Goal: Task Accomplishment & Management: Complete application form

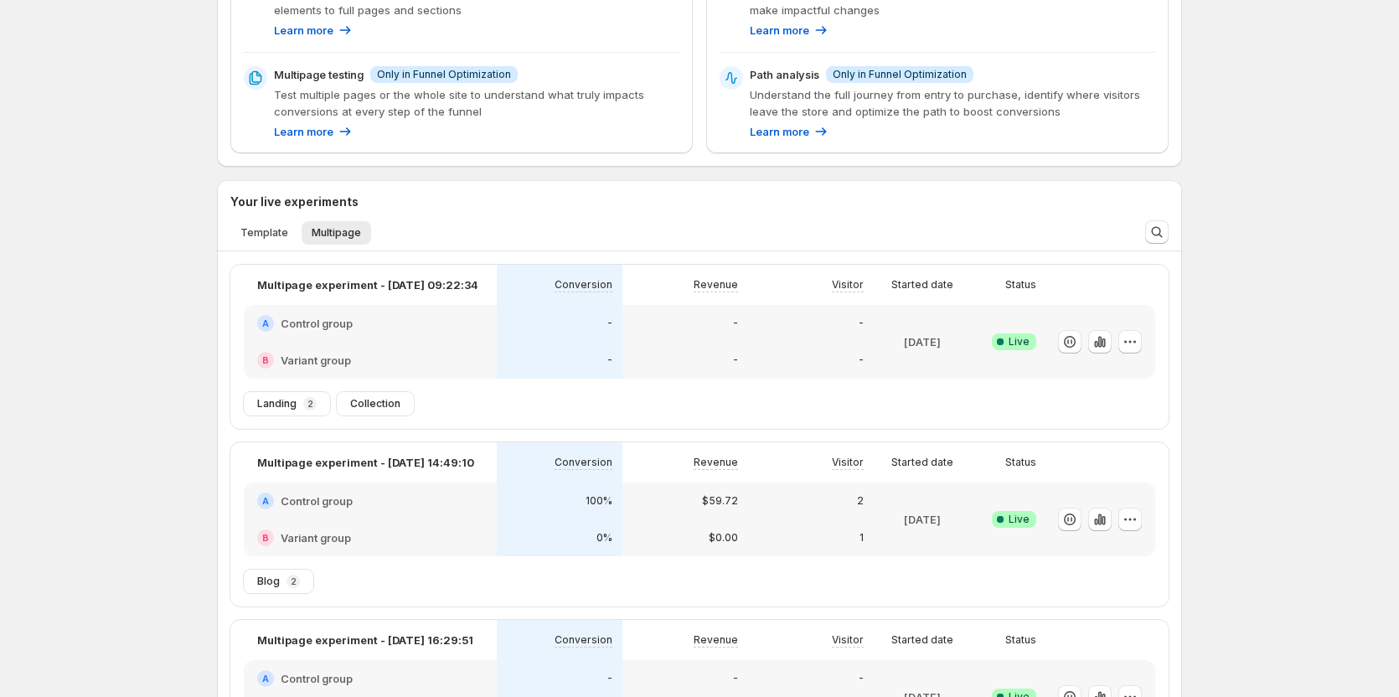
scroll to position [335, 0]
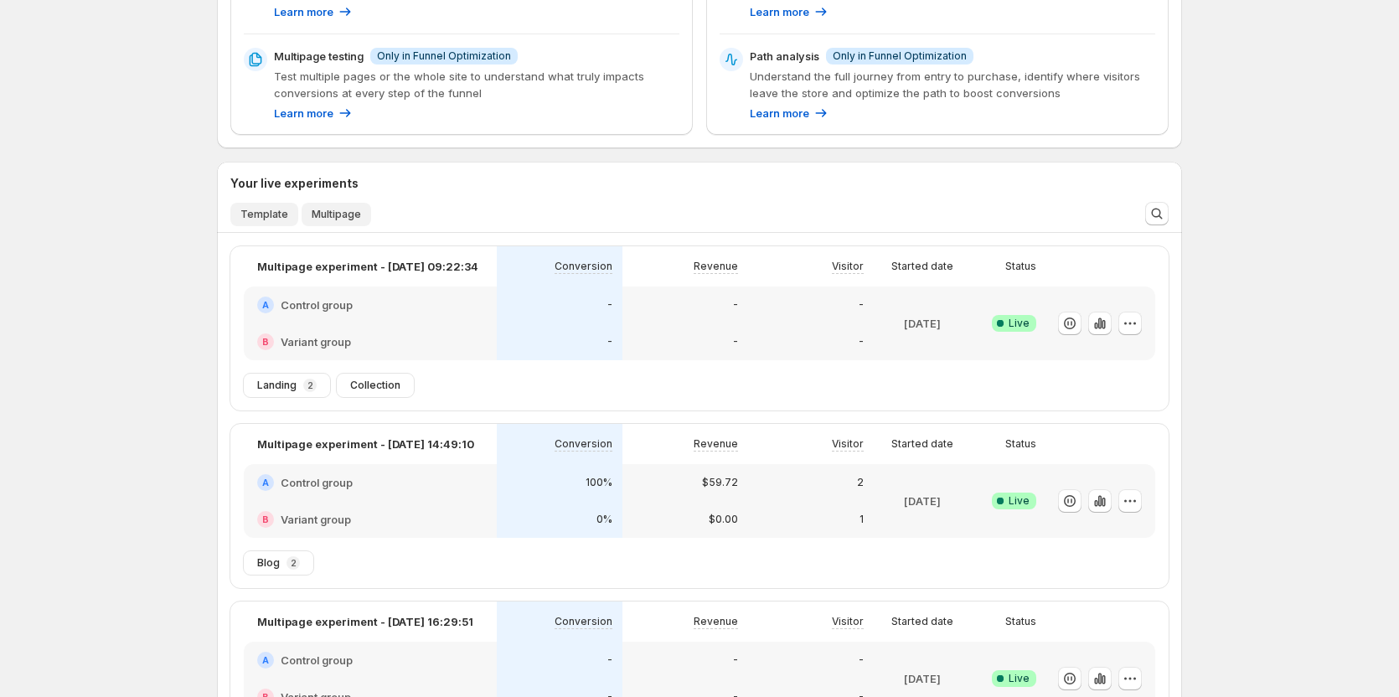
click at [287, 219] on span "Template" at bounding box center [264, 214] width 48 height 13
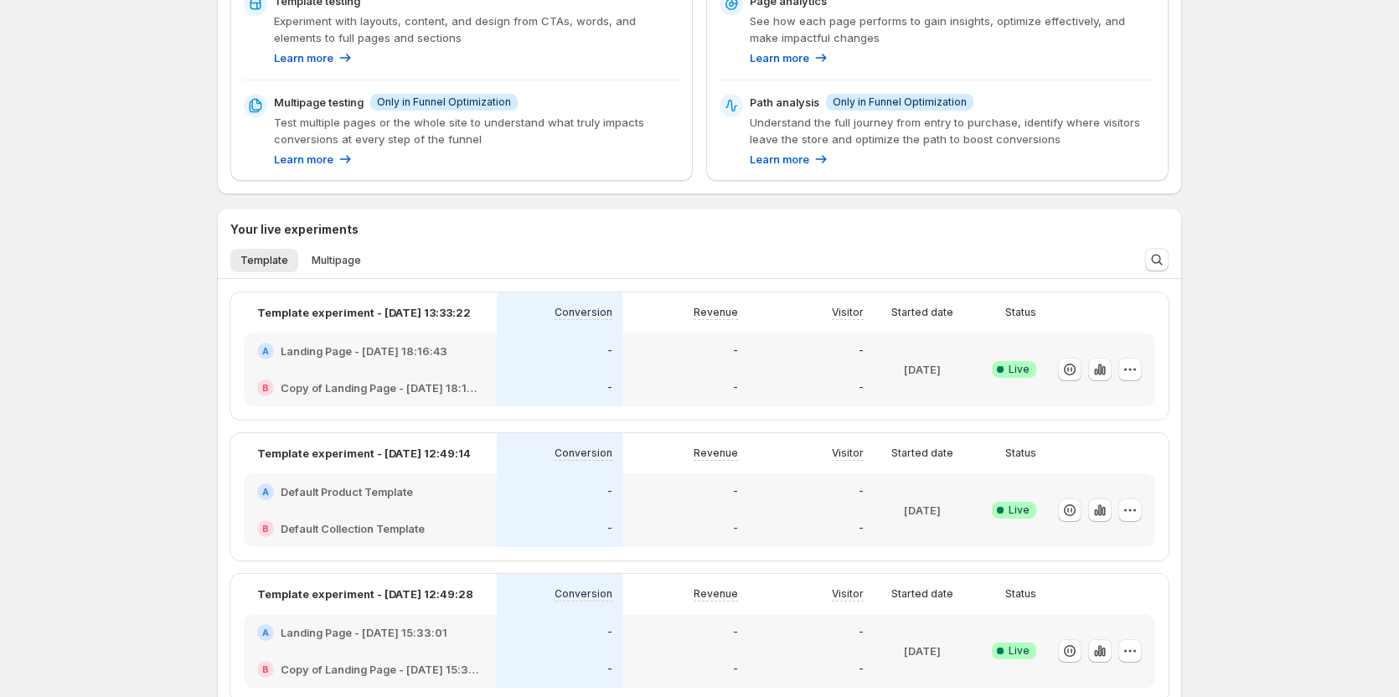
scroll to position [251, 0]
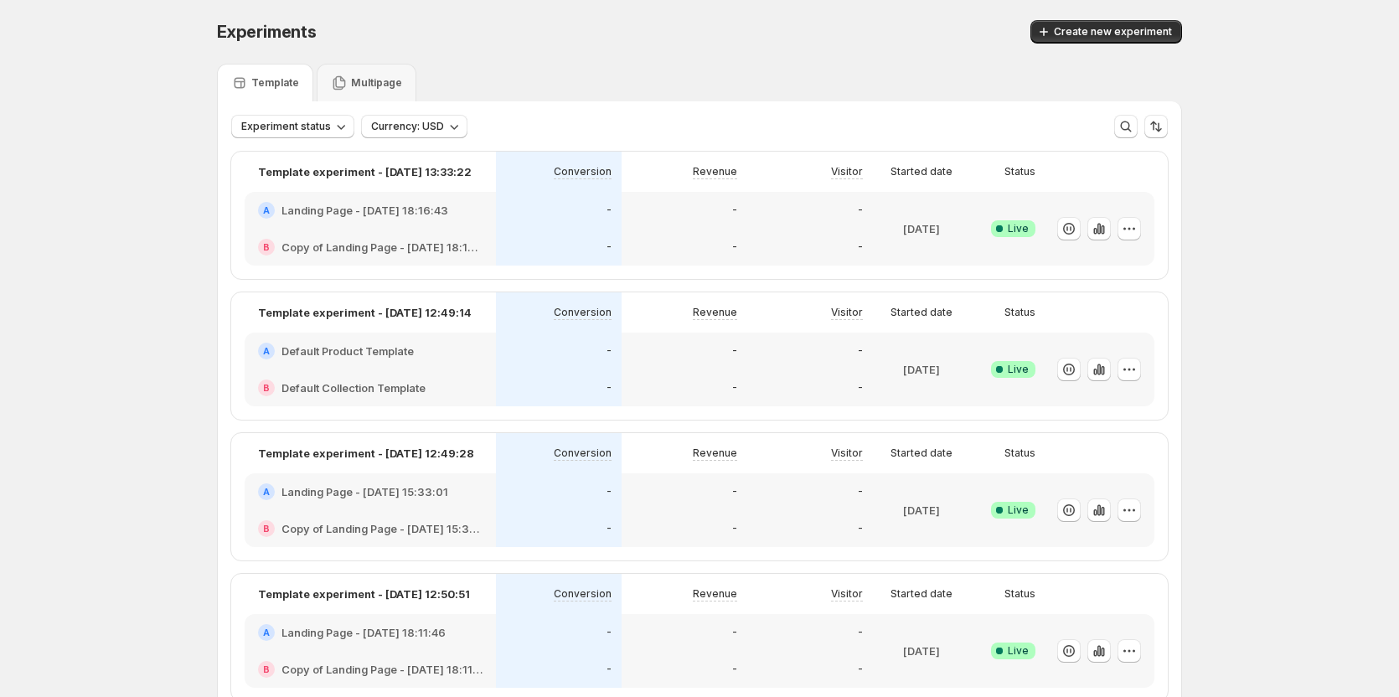
scroll to position [44, 0]
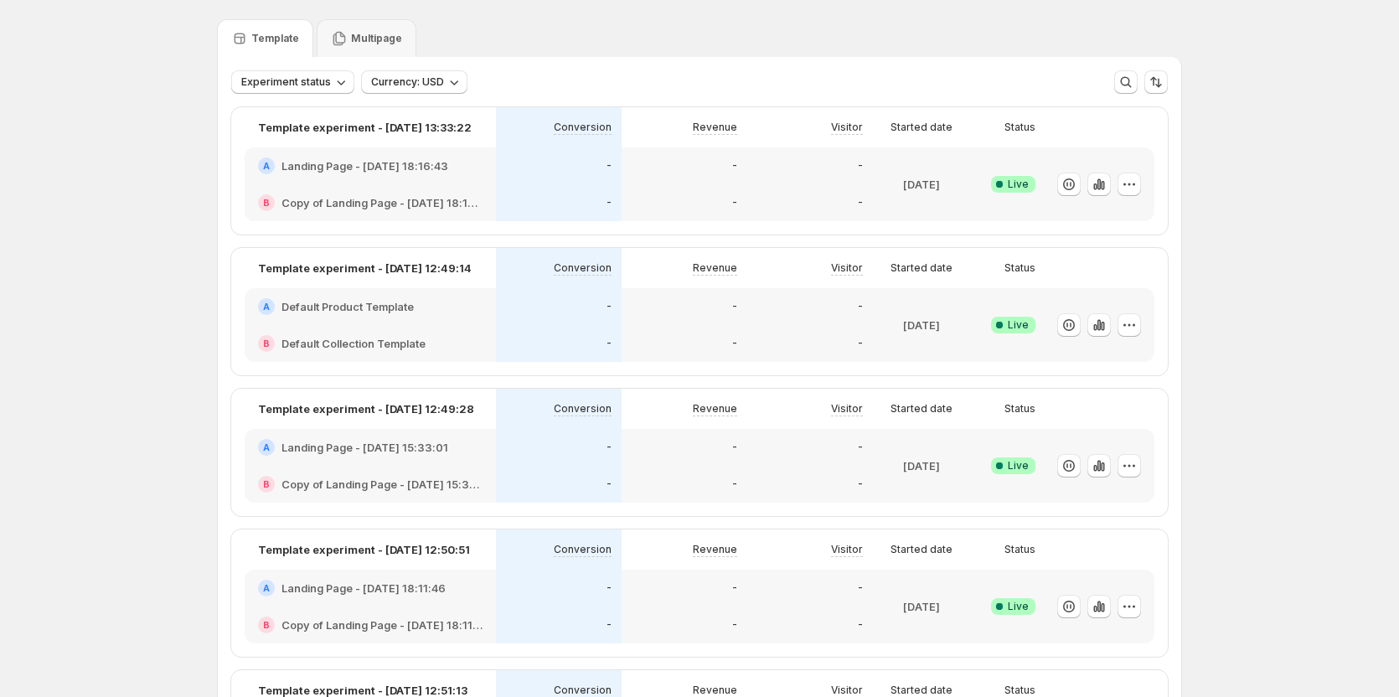
click at [364, 45] on p "Multipage" at bounding box center [376, 38] width 51 height 13
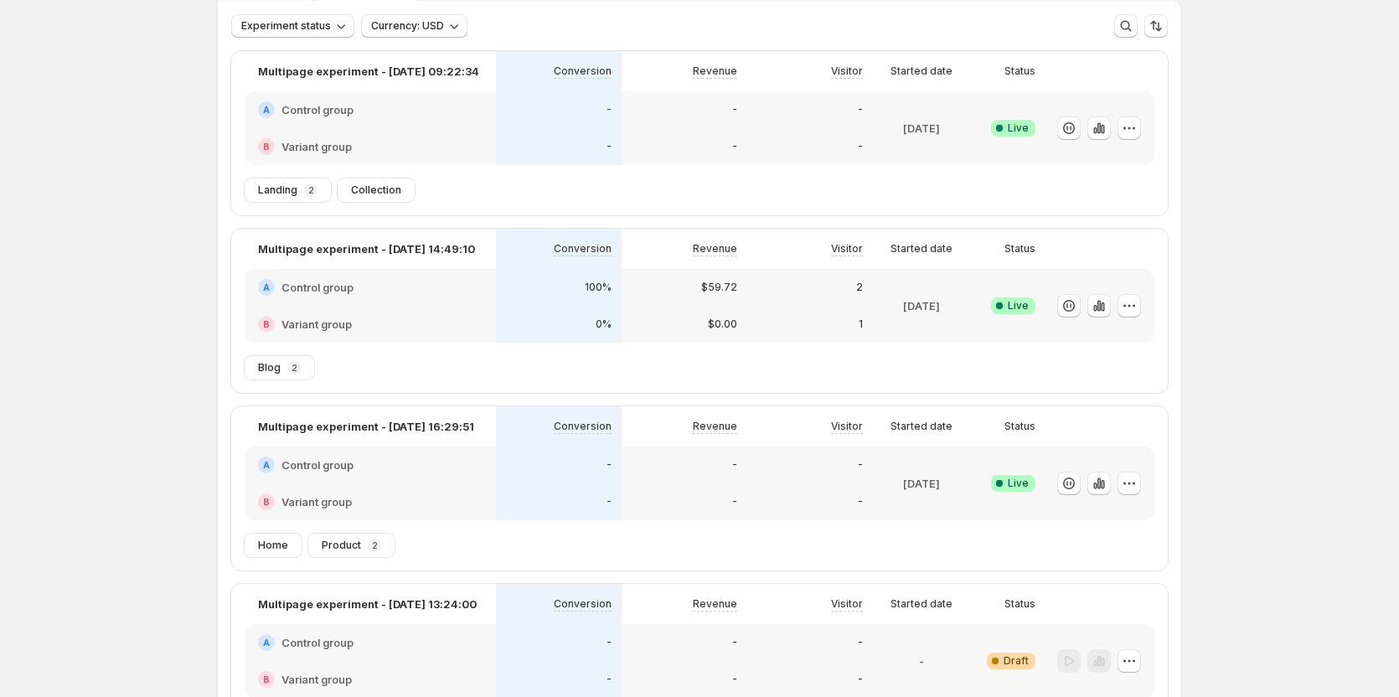
scroll to position [167, 0]
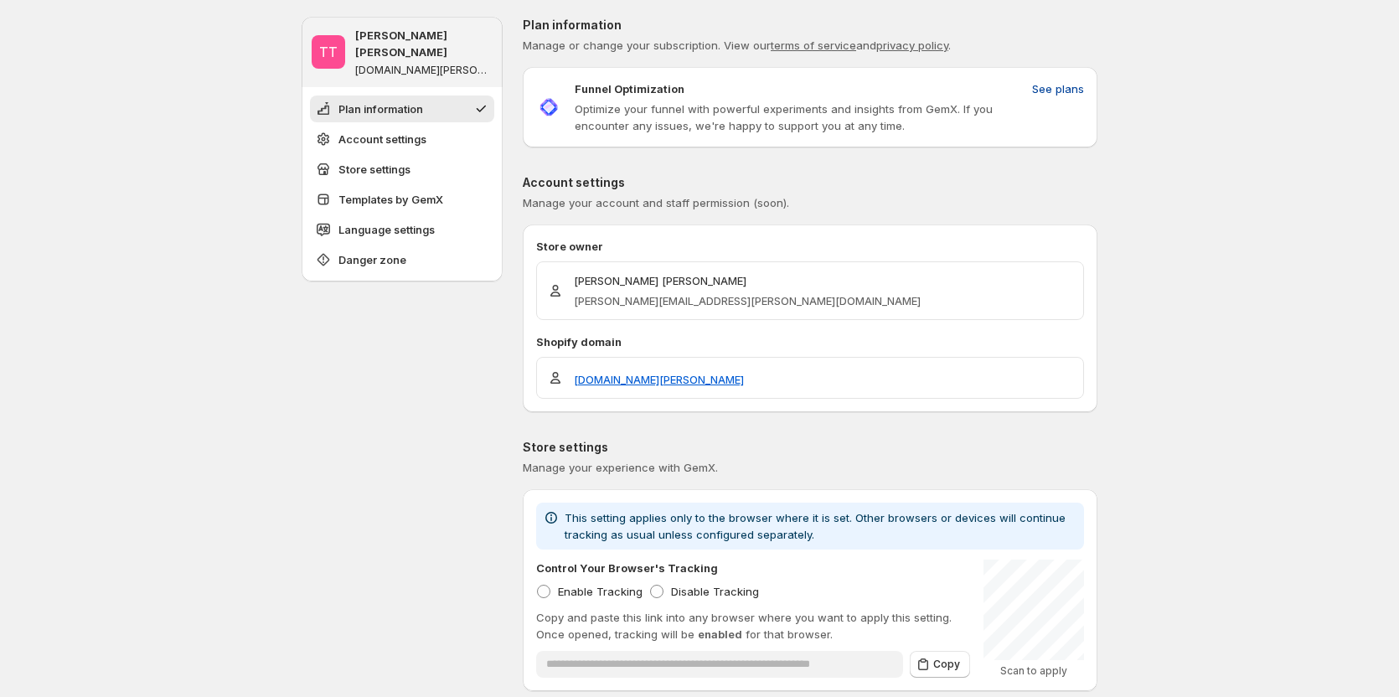
click at [1053, 90] on span "See plans" at bounding box center [1058, 88] width 52 height 17
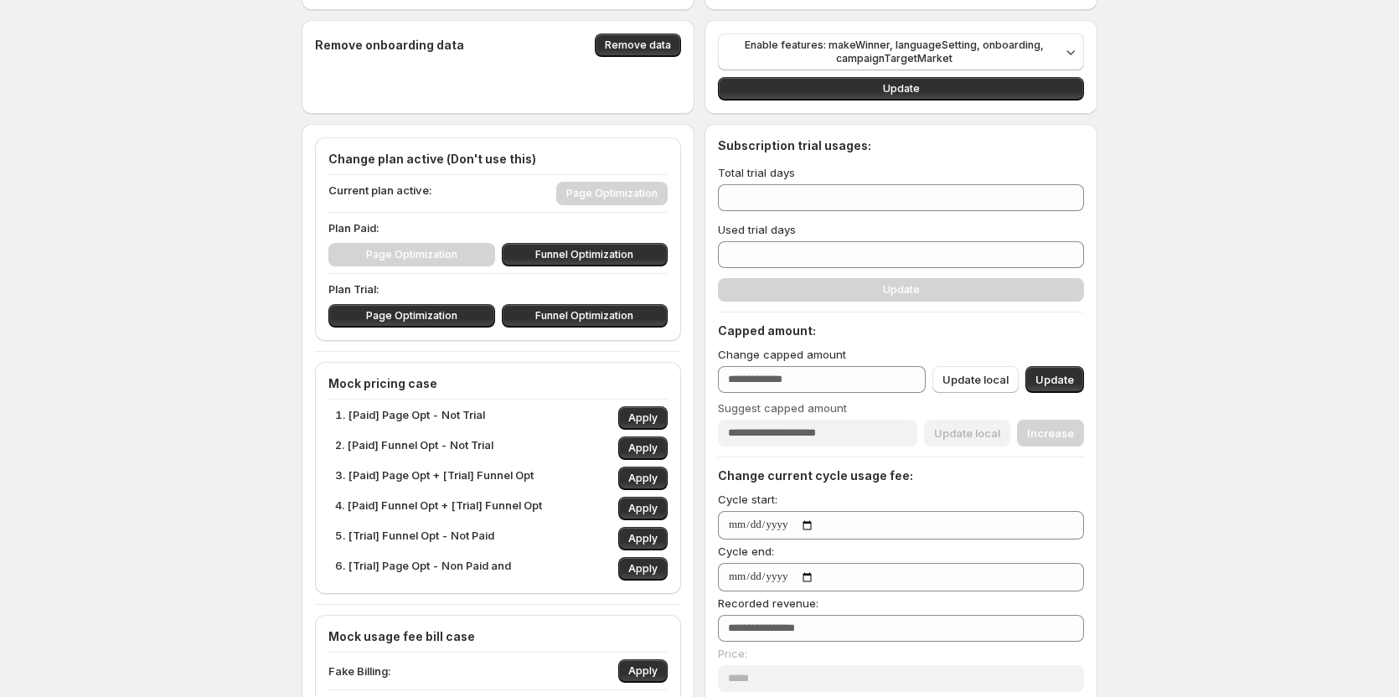
scroll to position [84, 0]
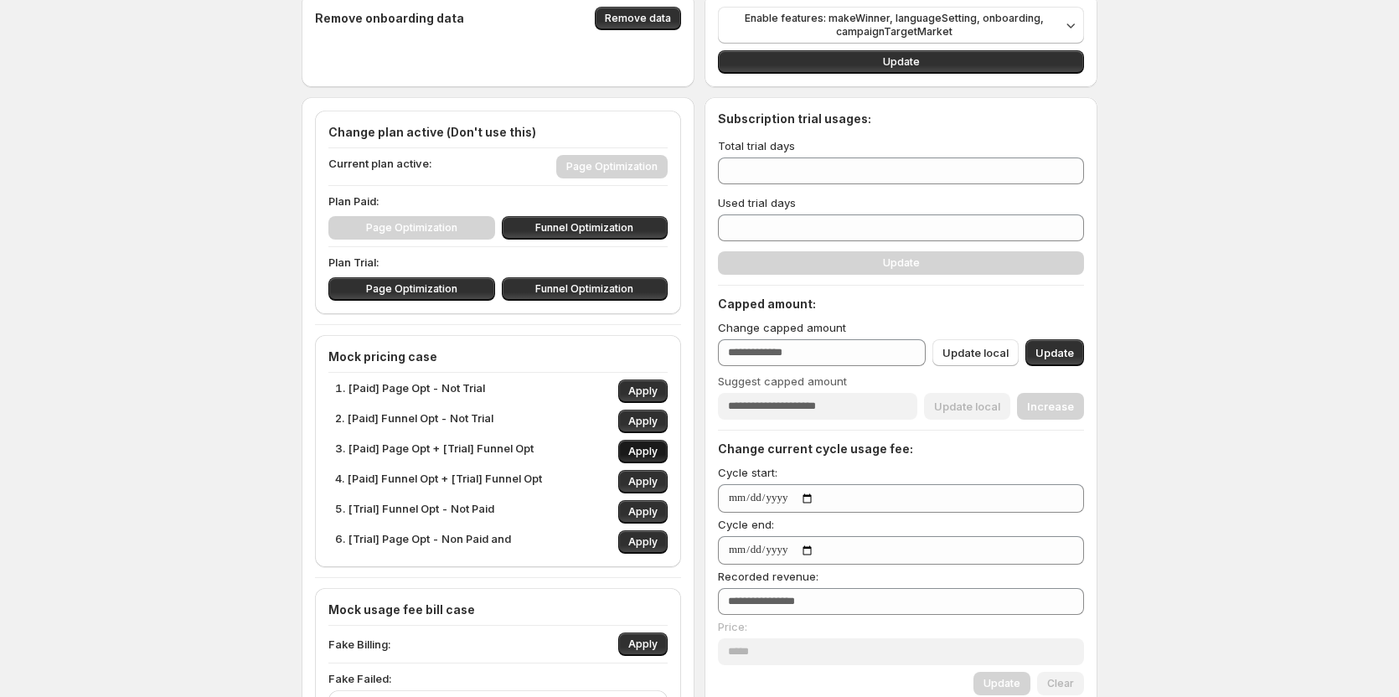
click at [632, 446] on button "Apply" at bounding box center [642, 451] width 49 height 23
type input "**"
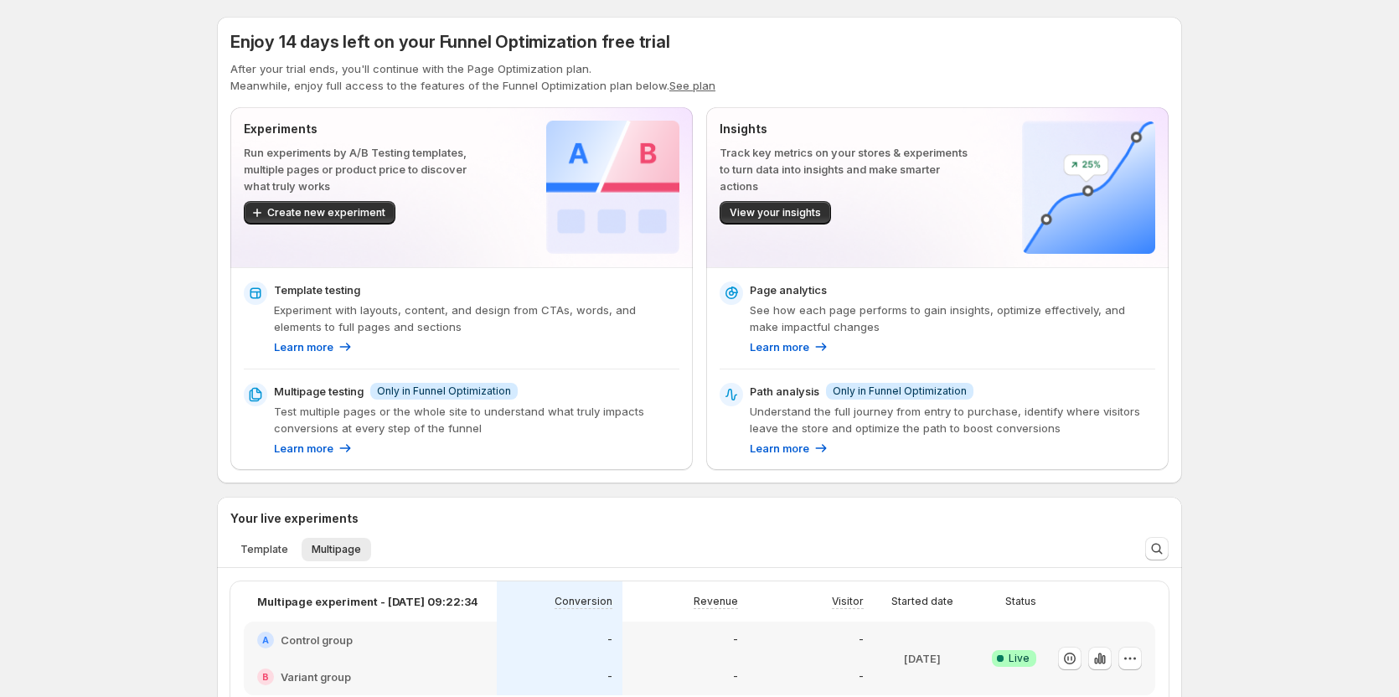
click at [685, 89] on button "See plan" at bounding box center [692, 85] width 46 height 13
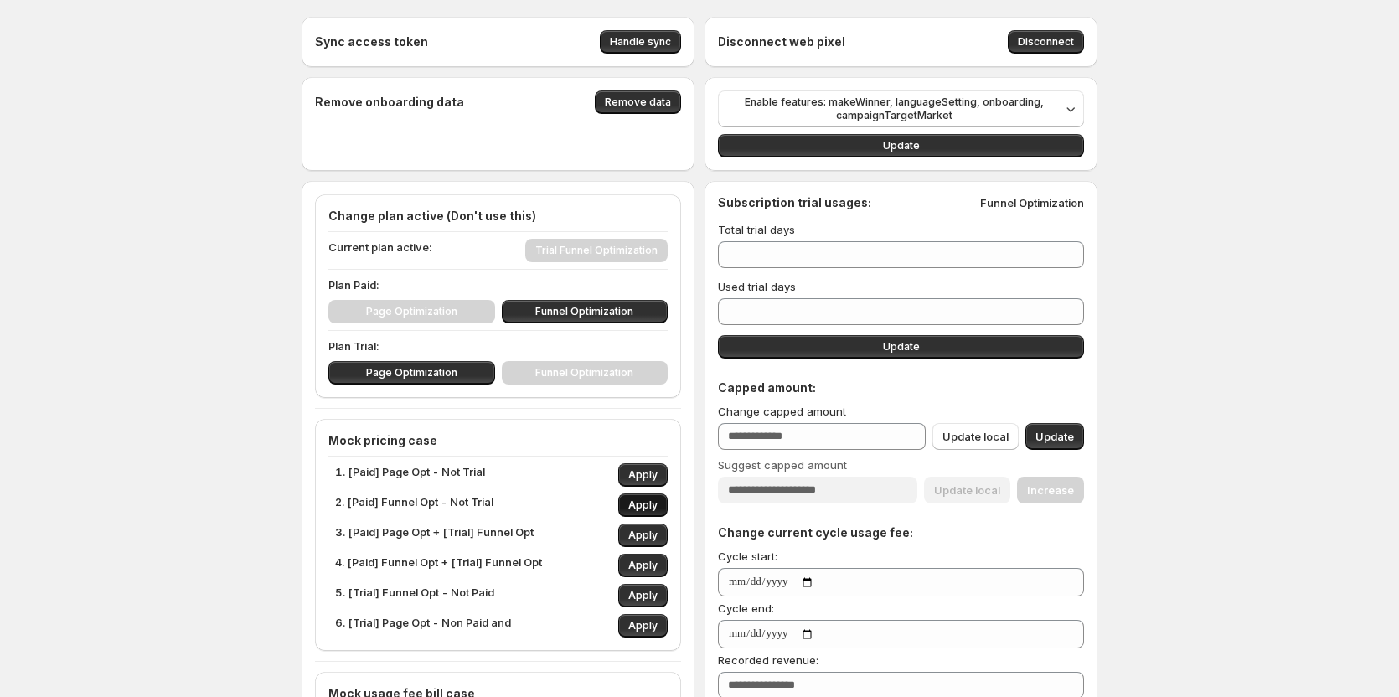
click at [640, 503] on span "Apply" at bounding box center [642, 504] width 29 height 13
type input "***"
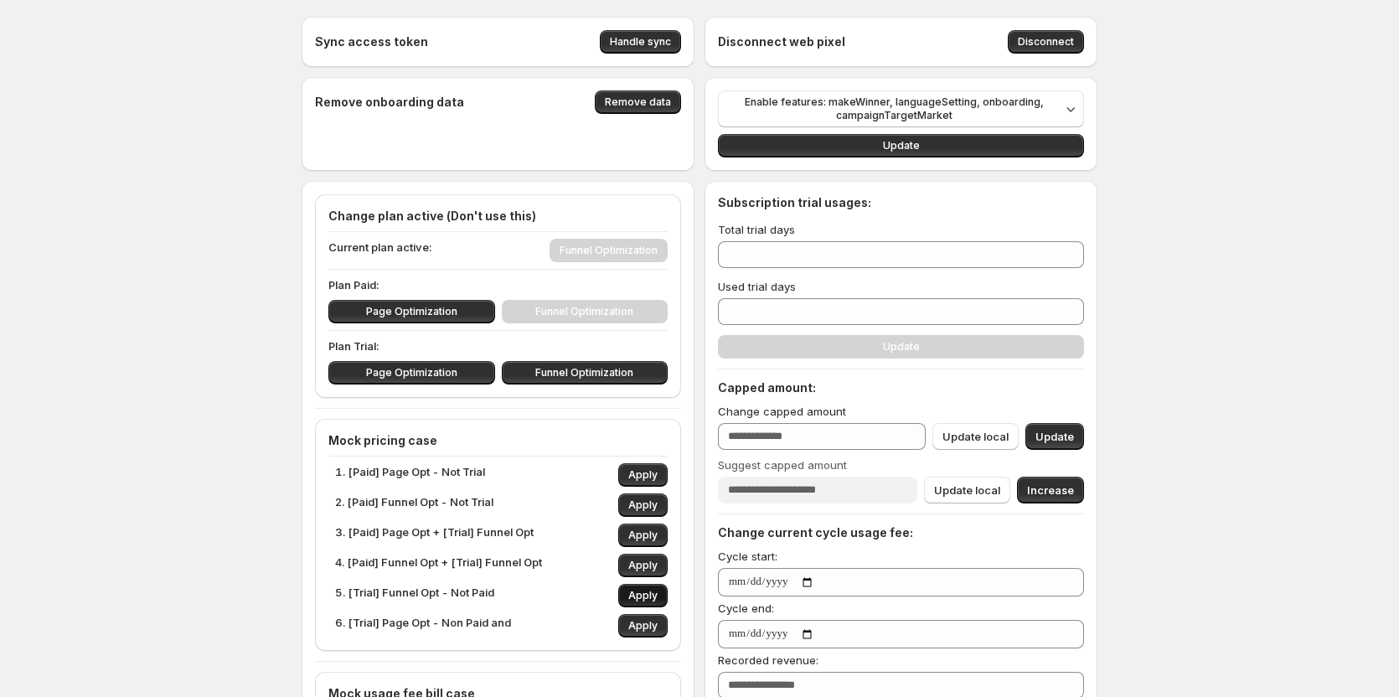
click at [647, 587] on button "Apply" at bounding box center [642, 595] width 49 height 23
type input "**"
type input "*"
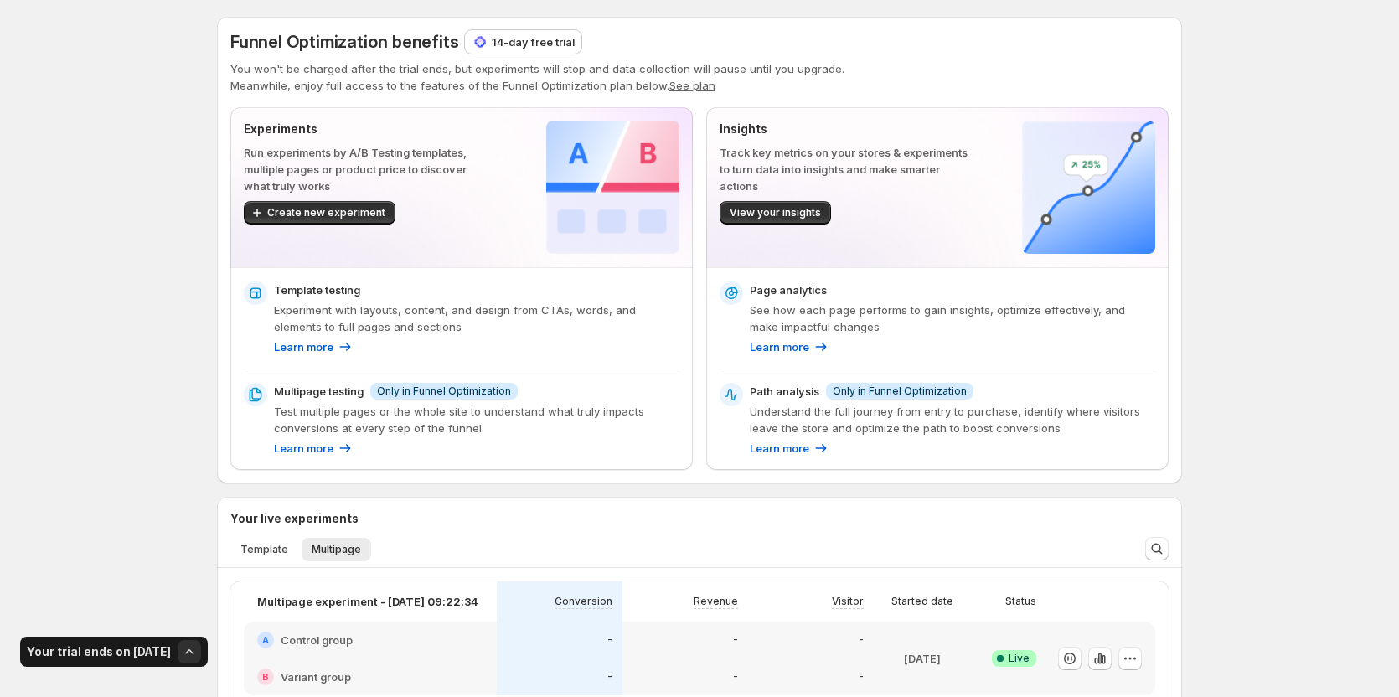
click at [693, 90] on button "See plan" at bounding box center [692, 85] width 46 height 13
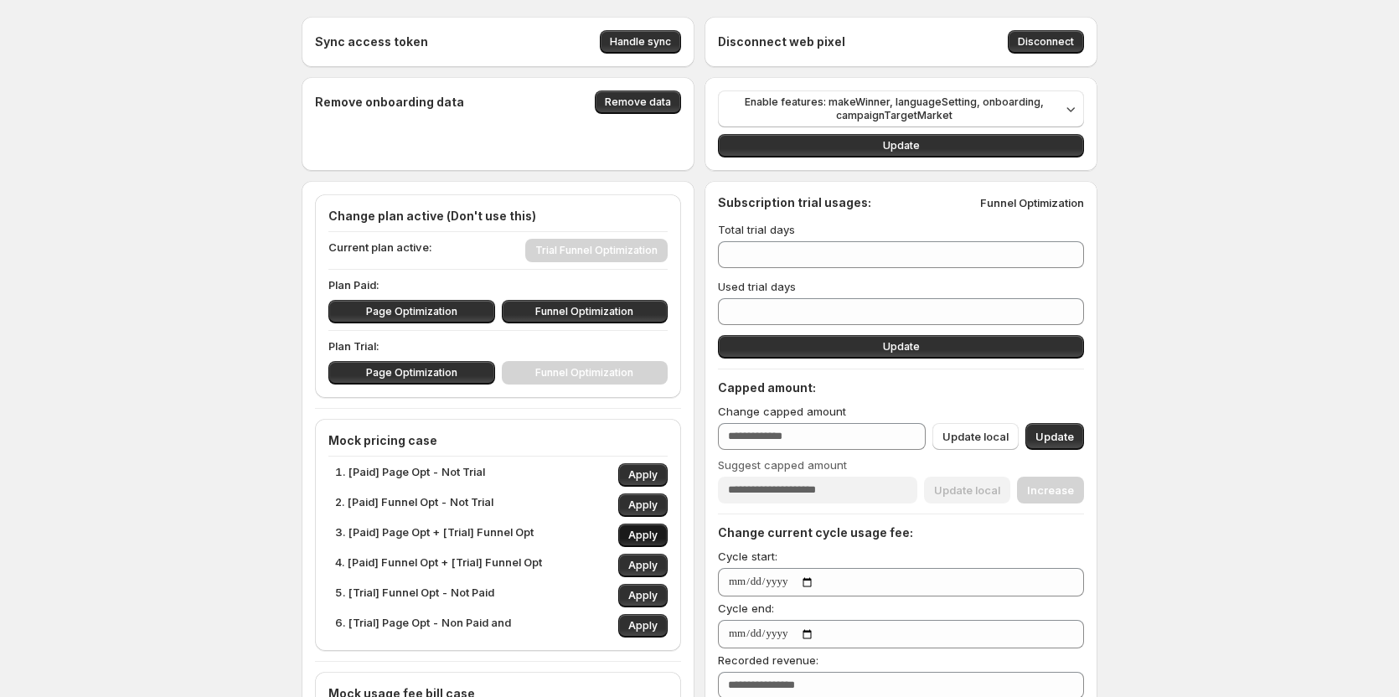
click at [638, 532] on span "Apply" at bounding box center [642, 534] width 29 height 13
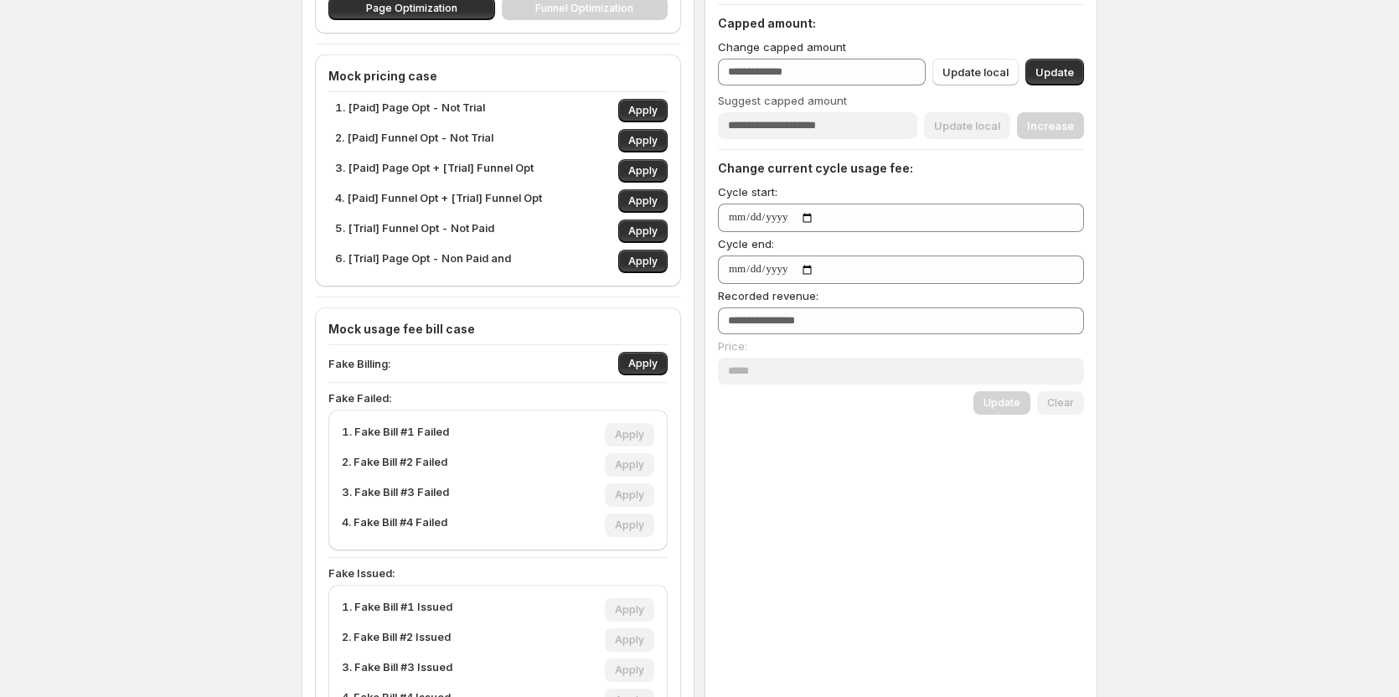
scroll to position [335, 0]
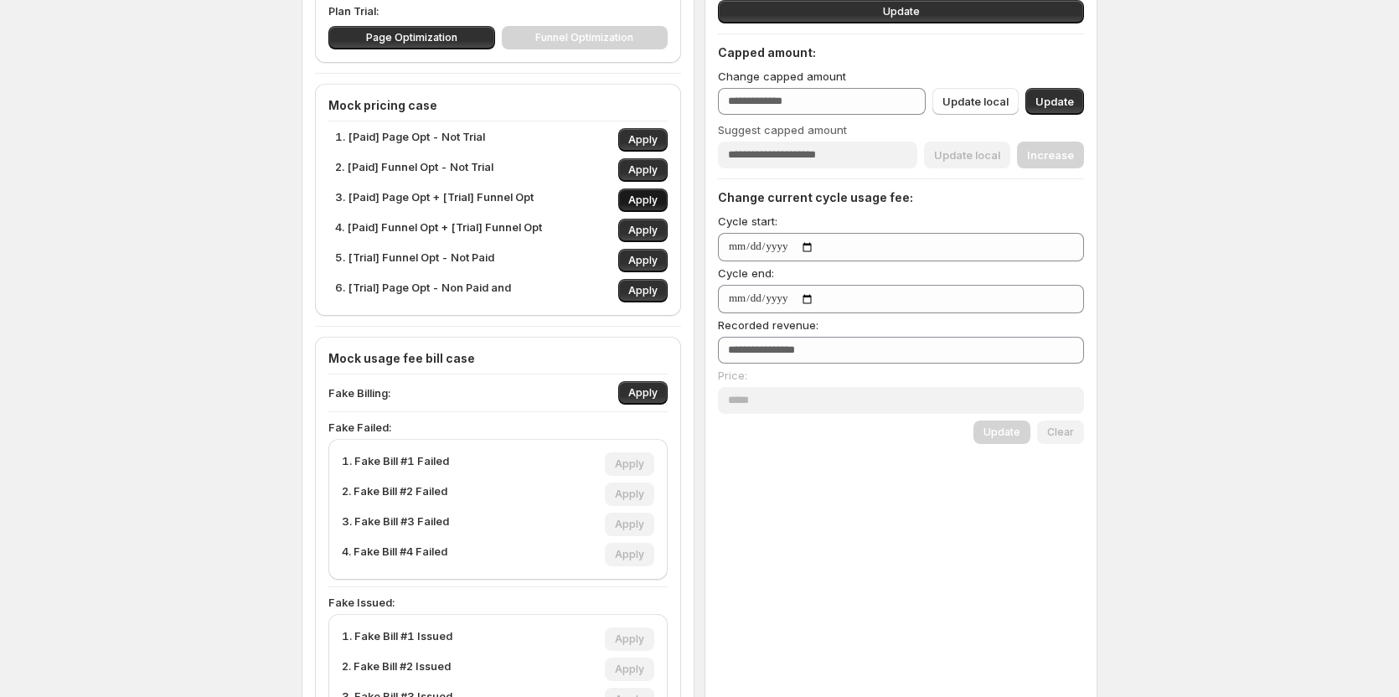
click at [644, 199] on span "Apply" at bounding box center [642, 199] width 29 height 13
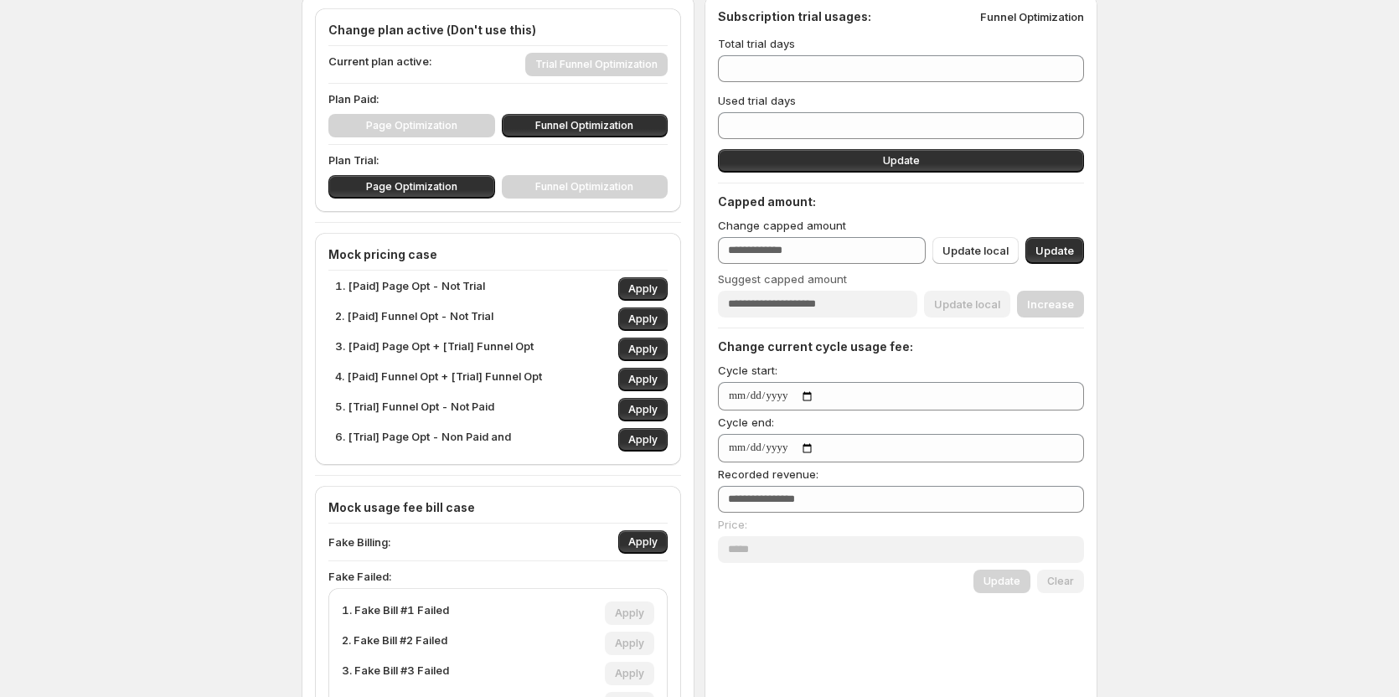
scroll to position [167, 0]
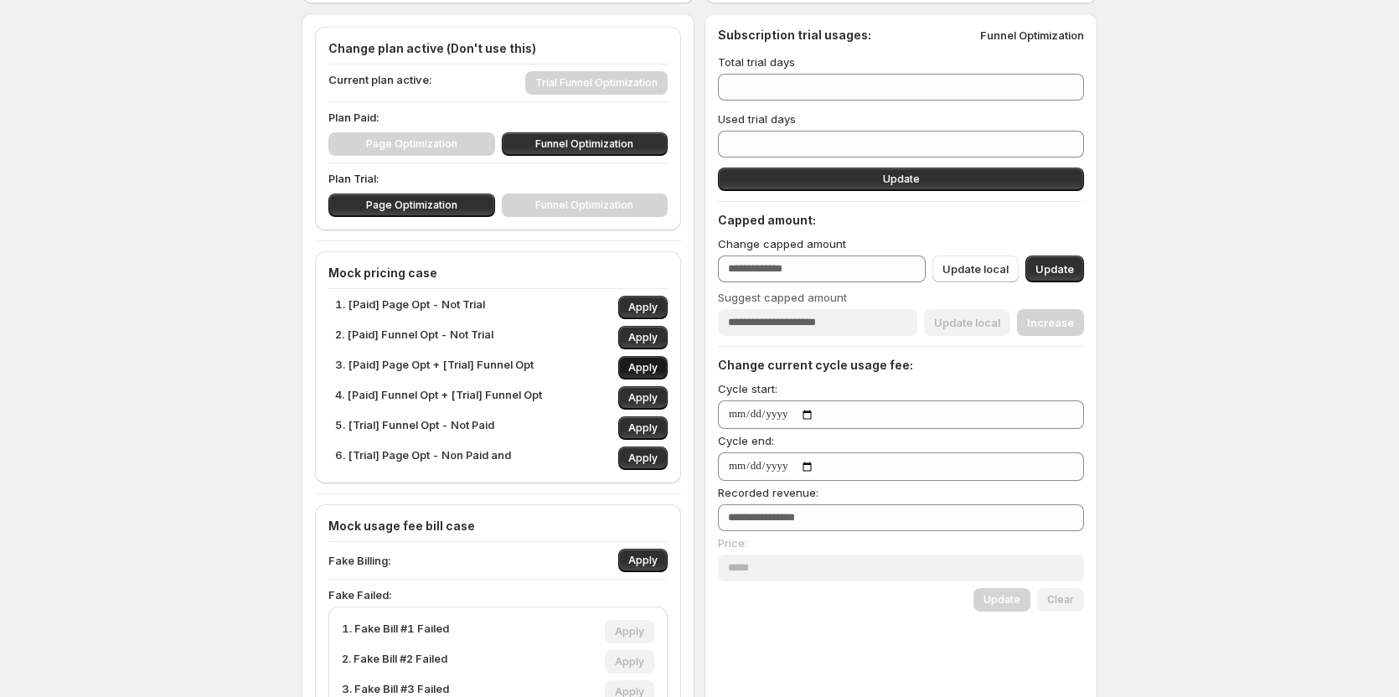
click at [636, 363] on span "Apply" at bounding box center [642, 367] width 29 height 13
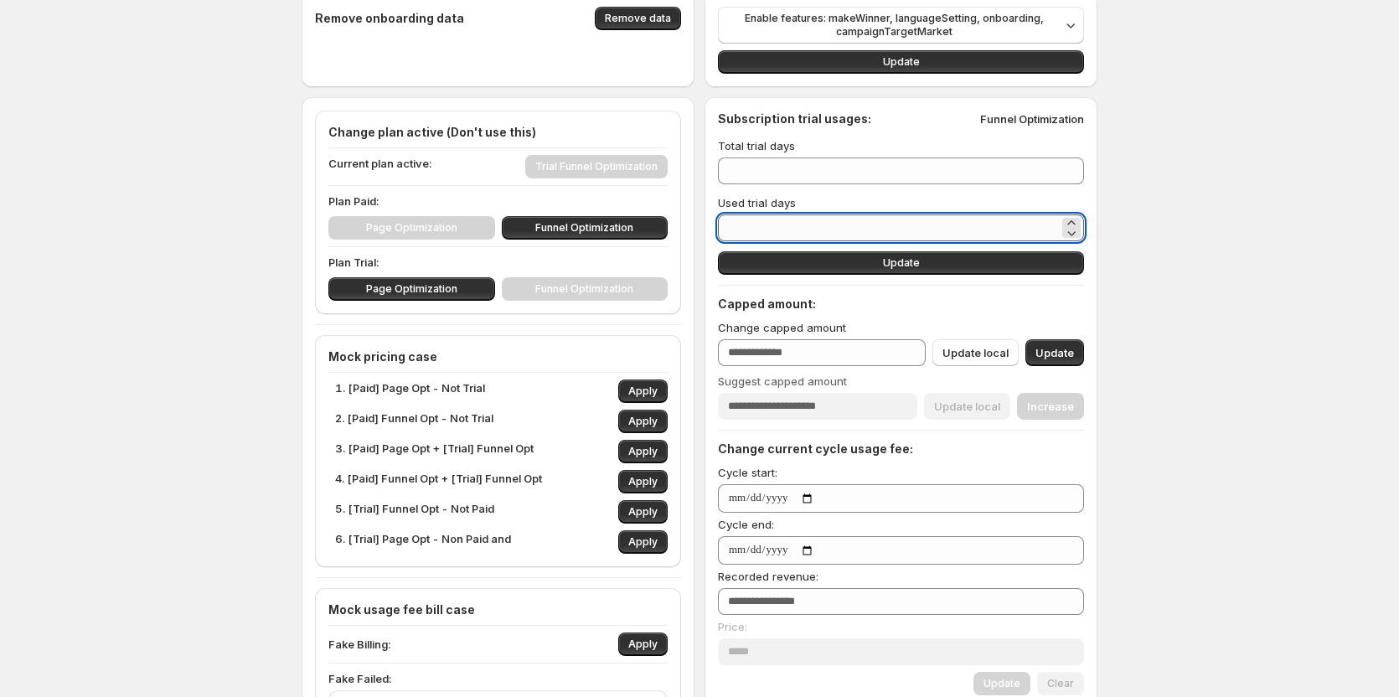
click at [765, 224] on input "*" at bounding box center [888, 227] width 341 height 27
type input "*"
type input "**"
click at [794, 260] on button "Update" at bounding box center [901, 262] width 366 height 23
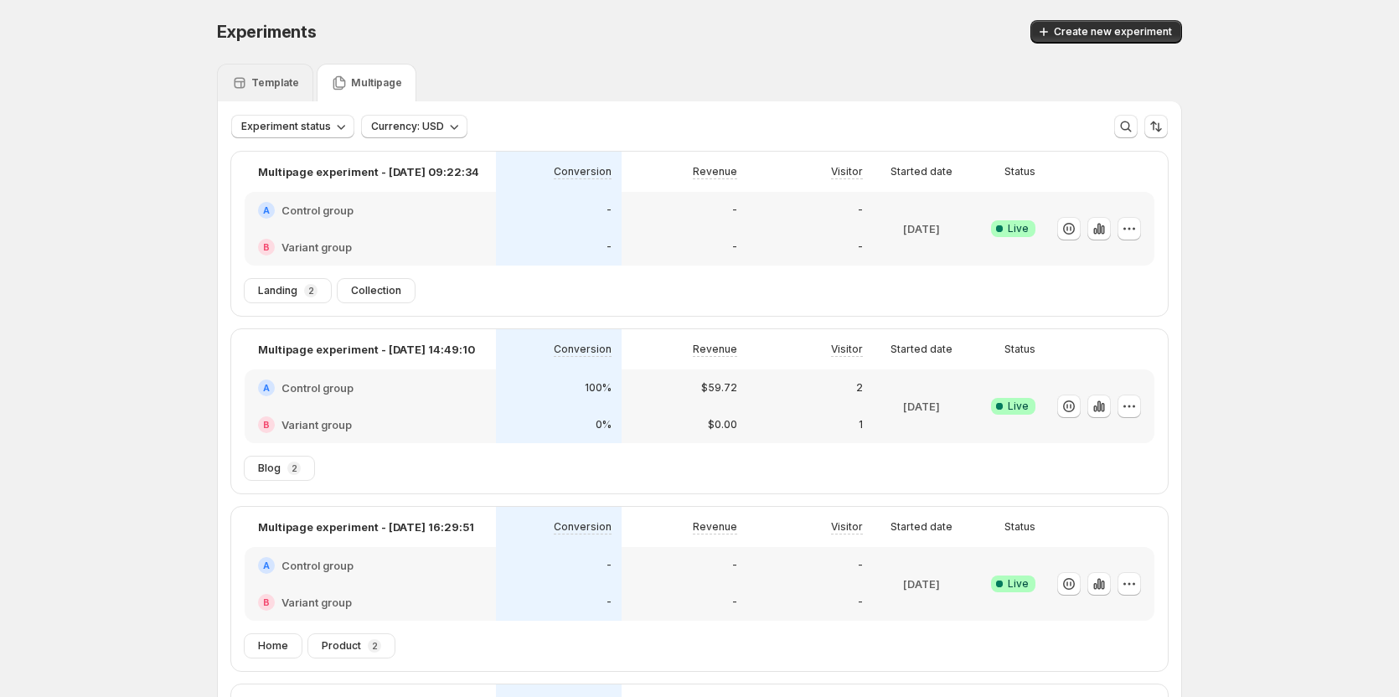
click at [283, 76] on p "Template" at bounding box center [275, 82] width 48 height 13
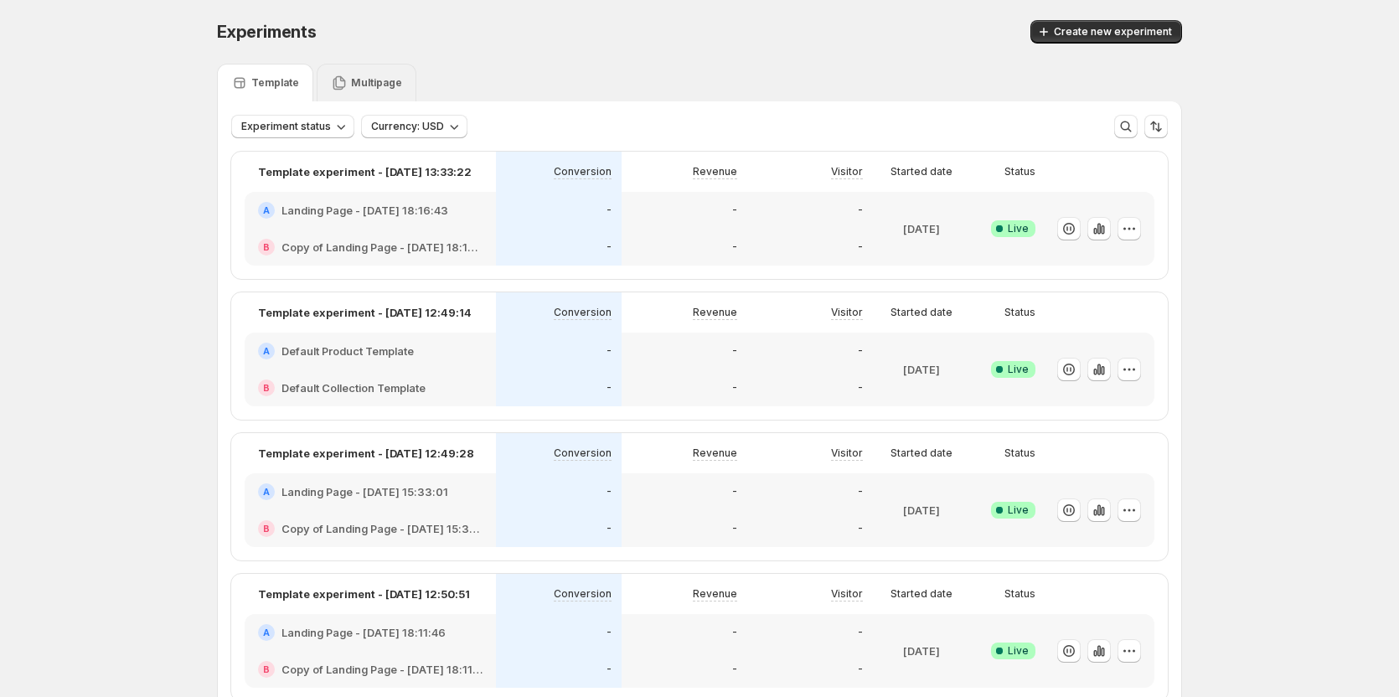
click at [374, 66] on div "Multipage" at bounding box center [367, 83] width 100 height 38
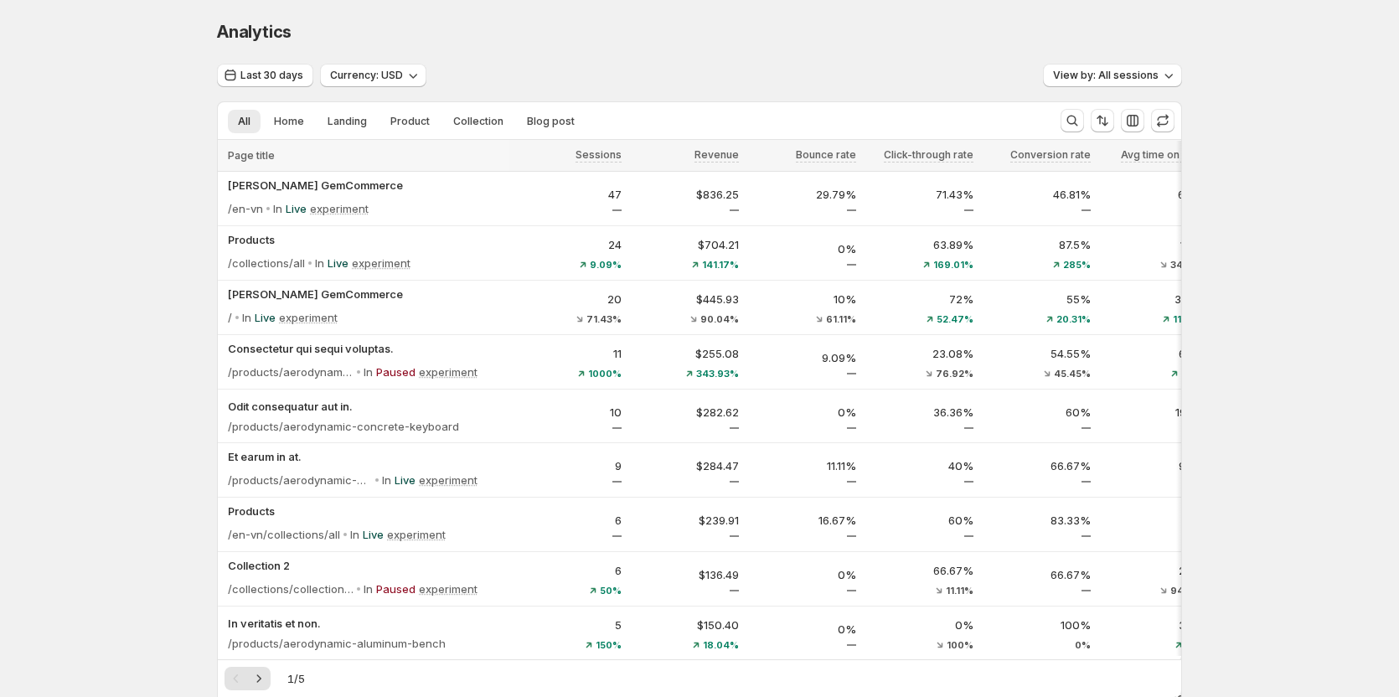
scroll to position [84, 0]
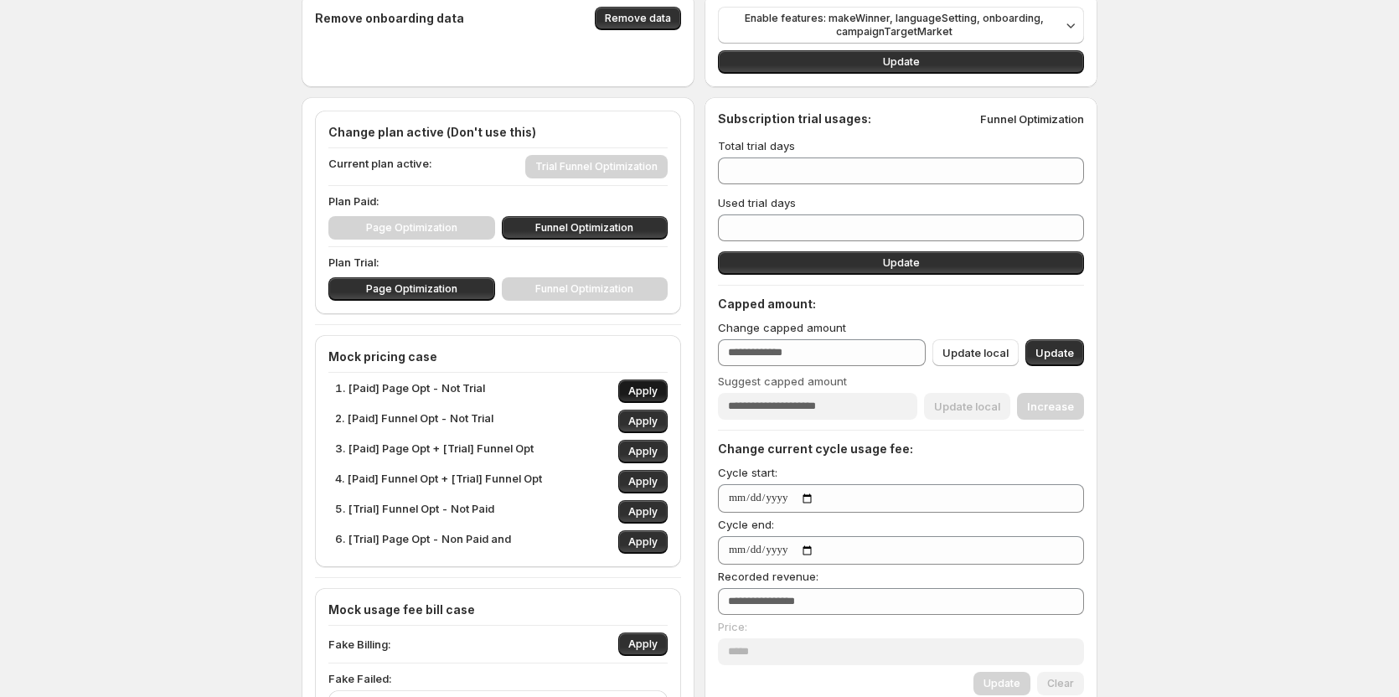
click at [642, 388] on span "Apply" at bounding box center [642, 390] width 29 height 13
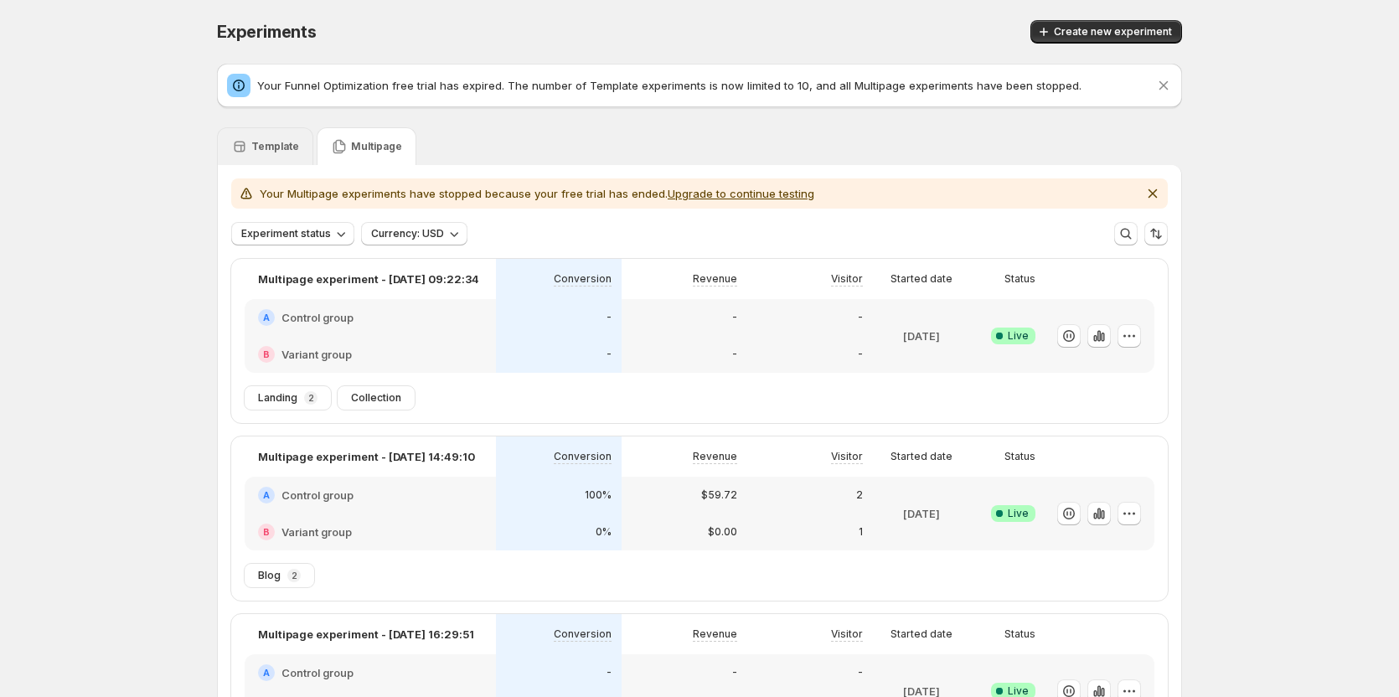
click at [271, 144] on p "Template" at bounding box center [275, 146] width 48 height 13
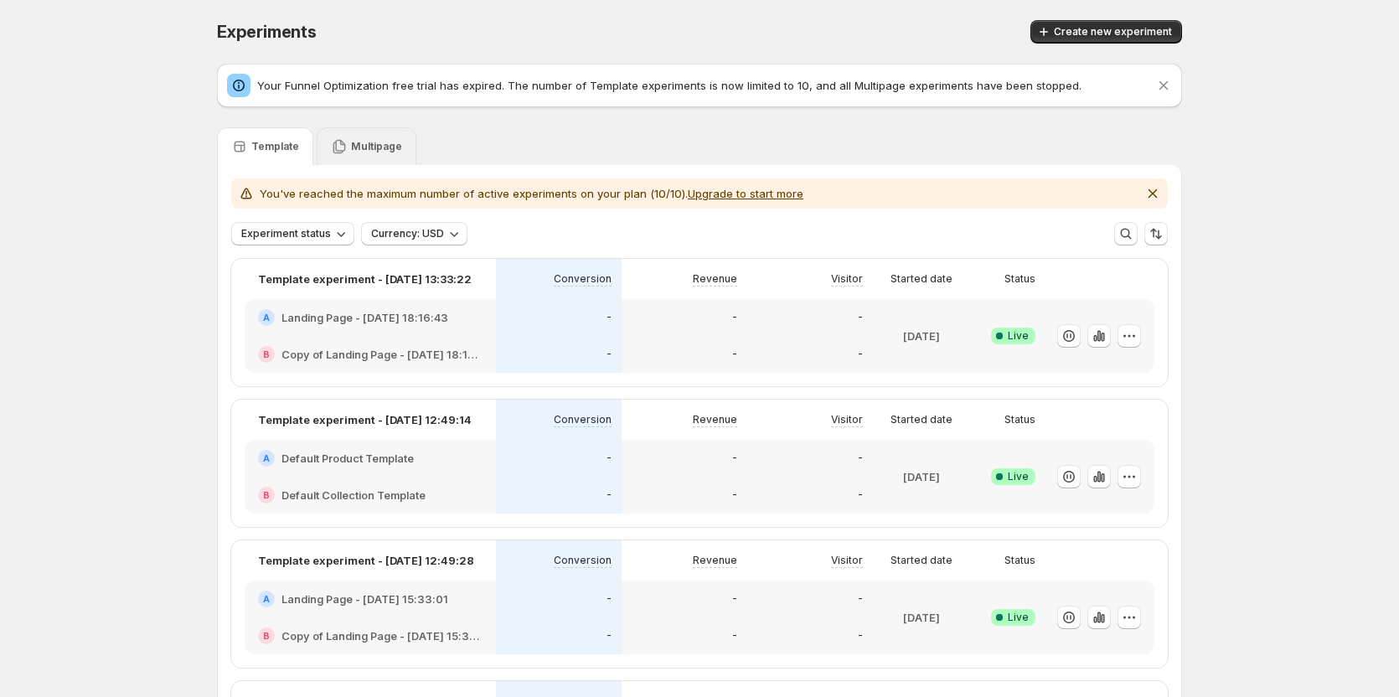
click at [363, 135] on div "Multipage" at bounding box center [367, 146] width 100 height 38
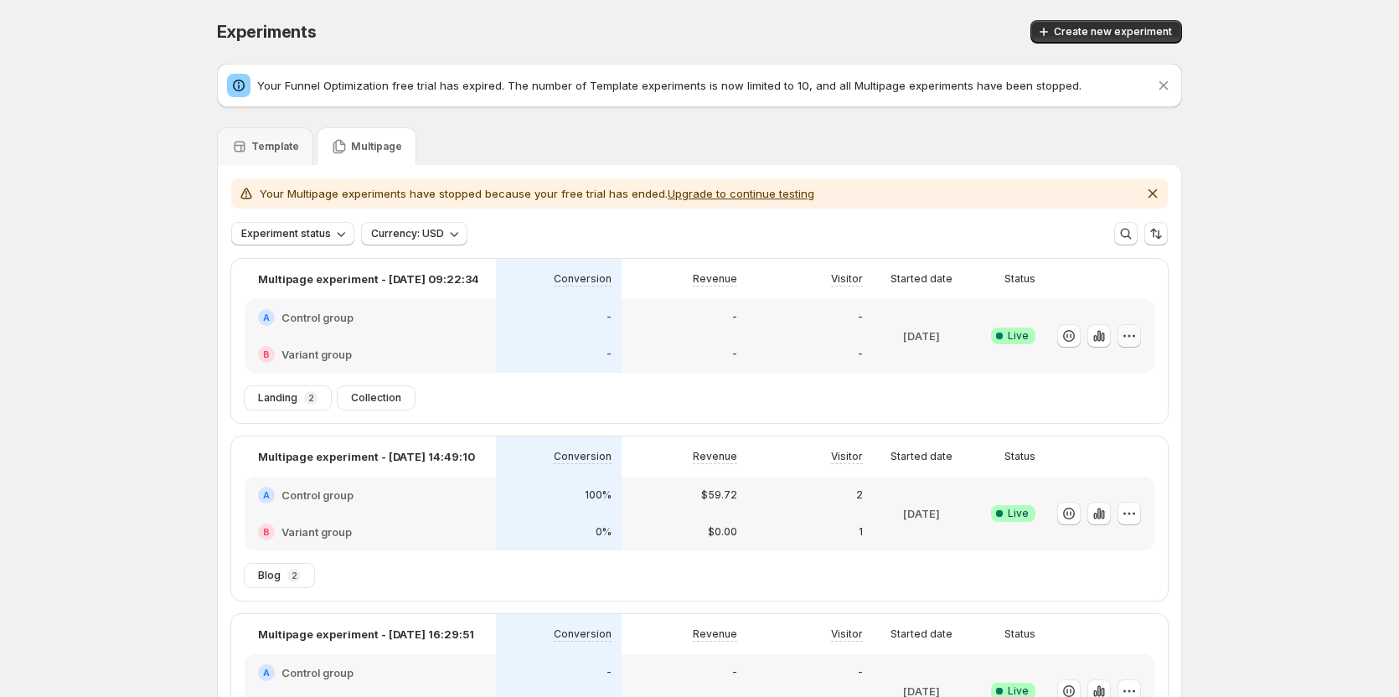
click at [1137, 336] on icon "button" at bounding box center [1129, 335] width 17 height 17
click at [1257, 252] on div "Experiments. This page is ready Experiments Create new experiment Your Funnel O…" at bounding box center [699, 607] width 1399 height 1214
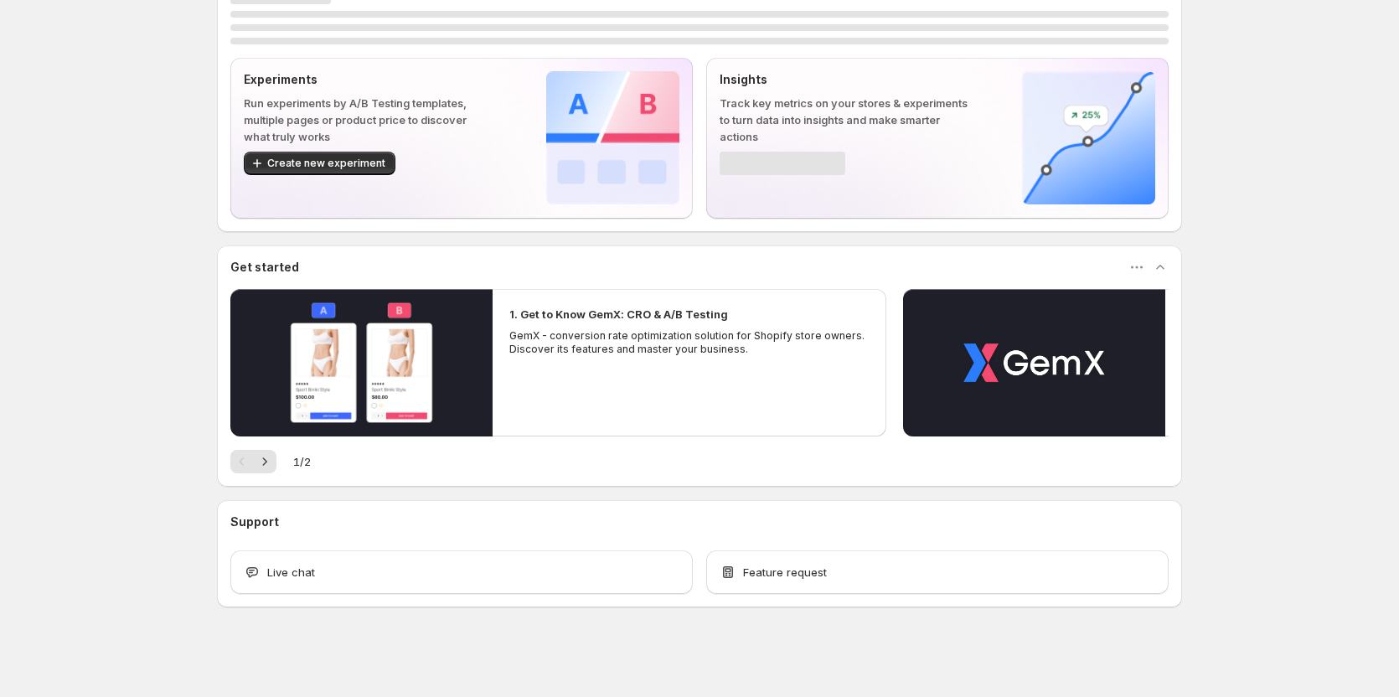
scroll to position [50, 0]
